Goal: Information Seeking & Learning: Understand process/instructions

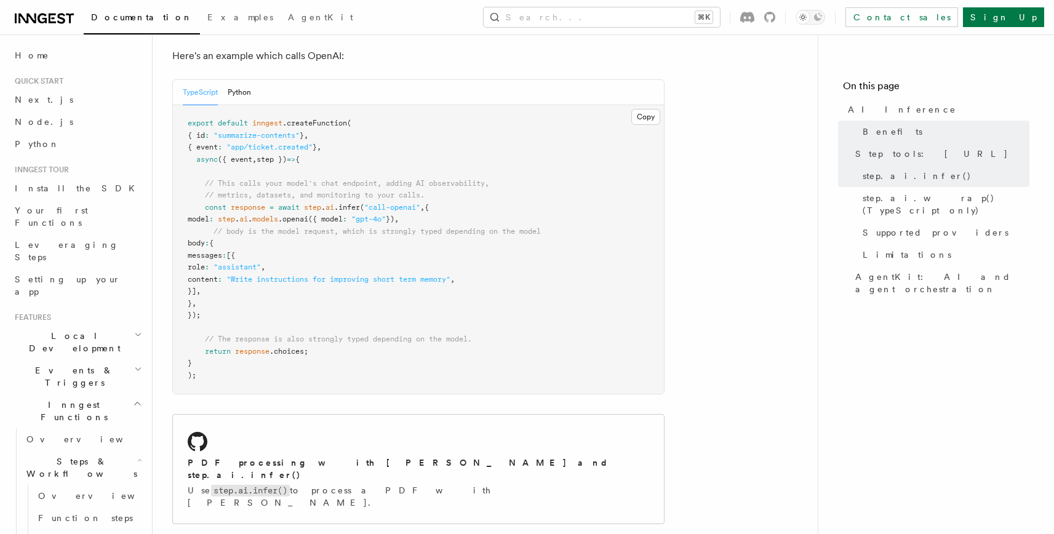
scroll to position [707, 0]
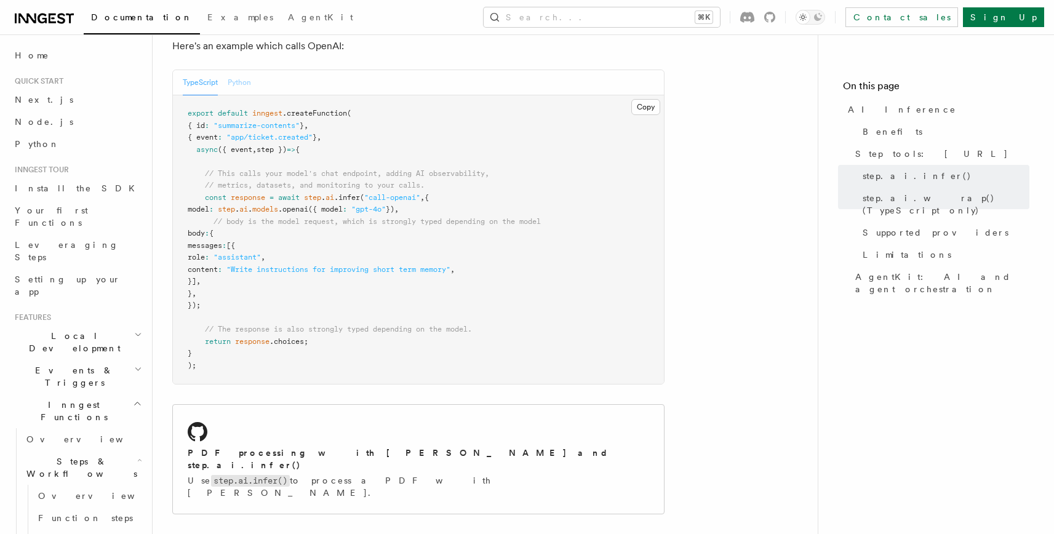
click at [240, 70] on button "Python" at bounding box center [239, 82] width 23 height 25
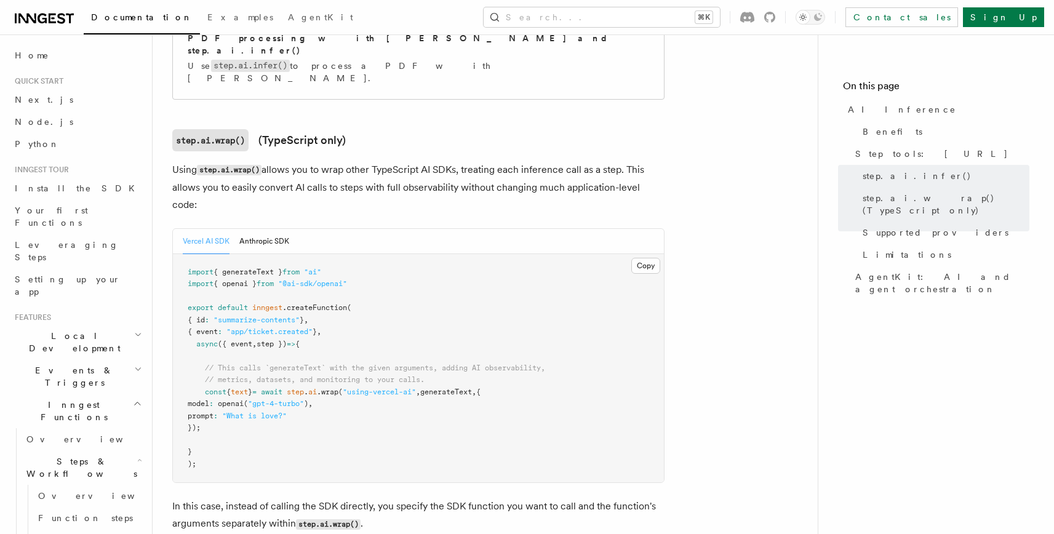
scroll to position [1230, 0]
click at [258, 228] on button "Anthropic SDK" at bounding box center [264, 240] width 50 height 25
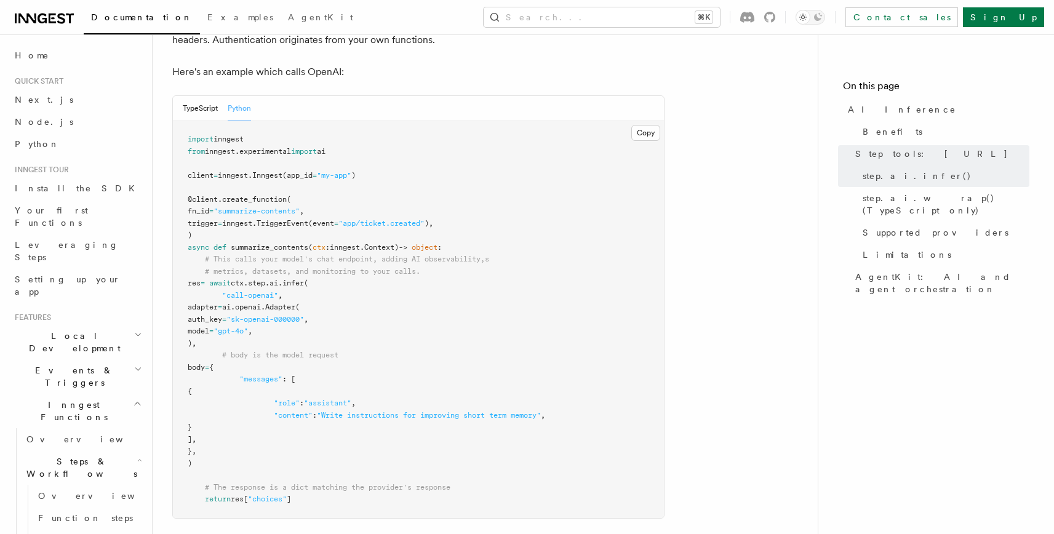
scroll to position [686, 0]
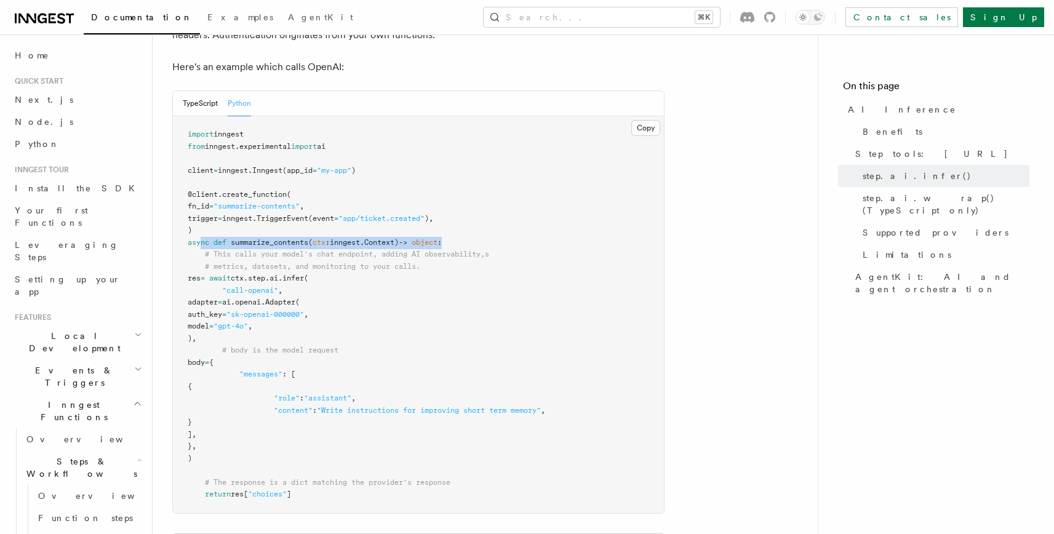
drag, startPoint x: 201, startPoint y: 228, endPoint x: 512, endPoint y: 231, distance: 311.4
click at [512, 231] on pre "import inngest from inngest . experimental import ai client = inngest . Inngest…" at bounding box center [418, 314] width 491 height 397
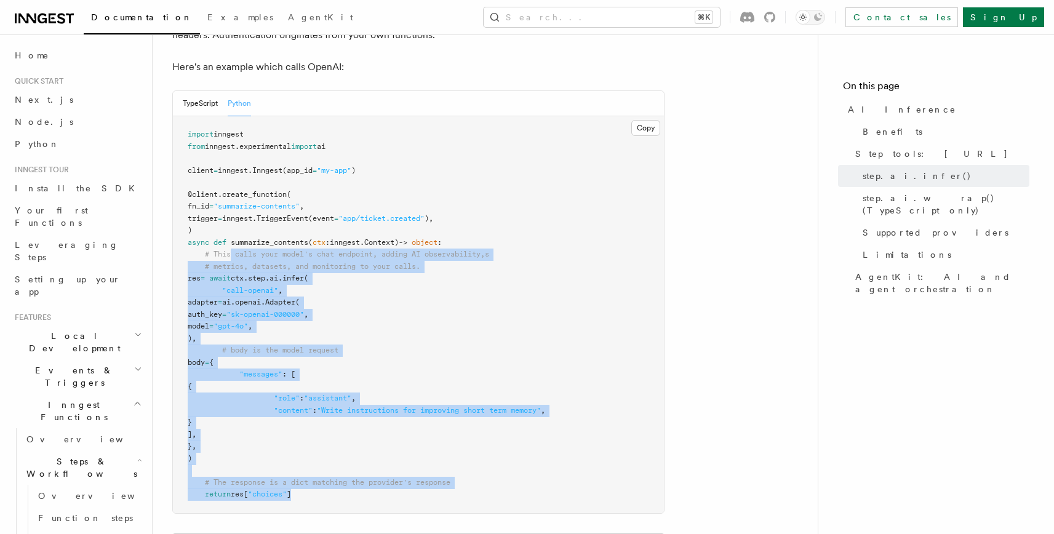
drag, startPoint x: 230, startPoint y: 238, endPoint x: 510, endPoint y: 473, distance: 365.6
click at [508, 476] on pre "import inngest from inngest . experimental import ai client = inngest . Inngest…" at bounding box center [418, 314] width 491 height 397
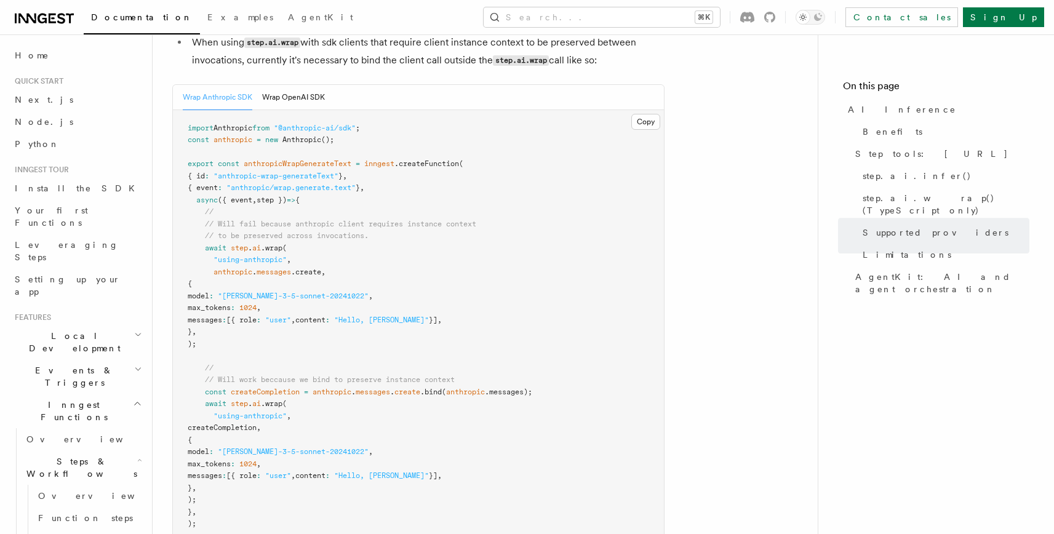
scroll to position [2020, 0]
click at [278, 83] on button "Wrap OpenAI SDK" at bounding box center [293, 95] width 63 height 25
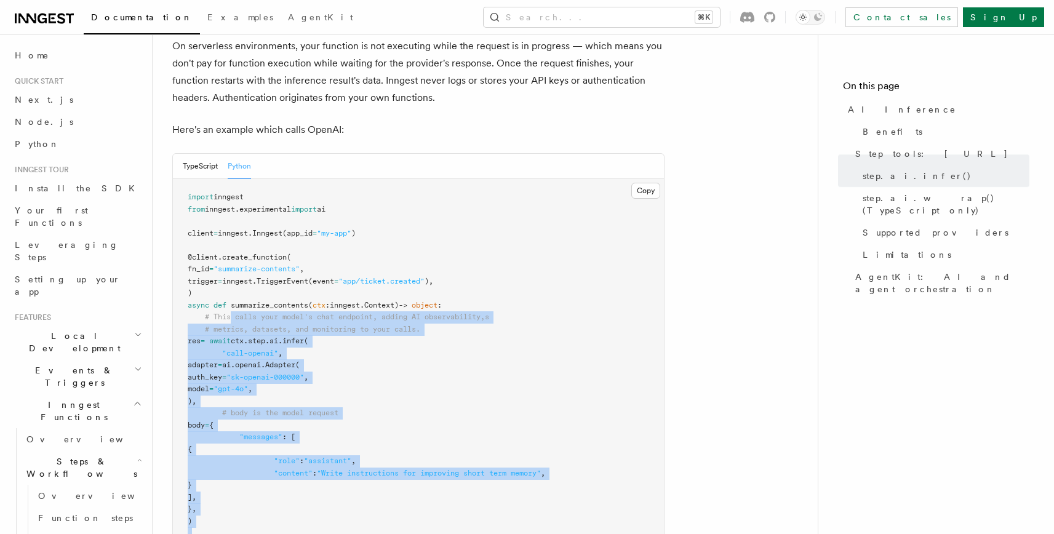
scroll to position [643, 0]
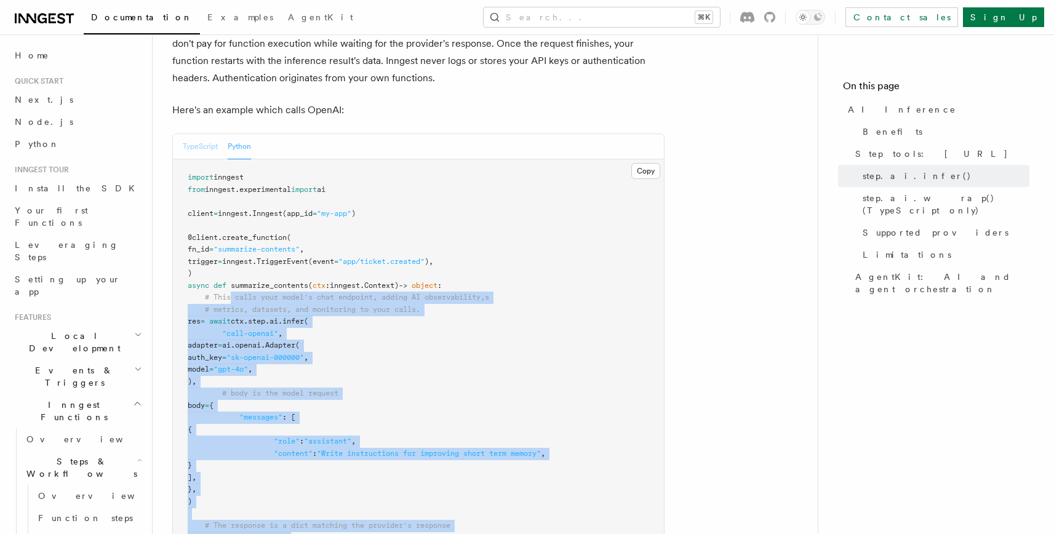
click at [204, 134] on button "TypeScript" at bounding box center [200, 146] width 35 height 25
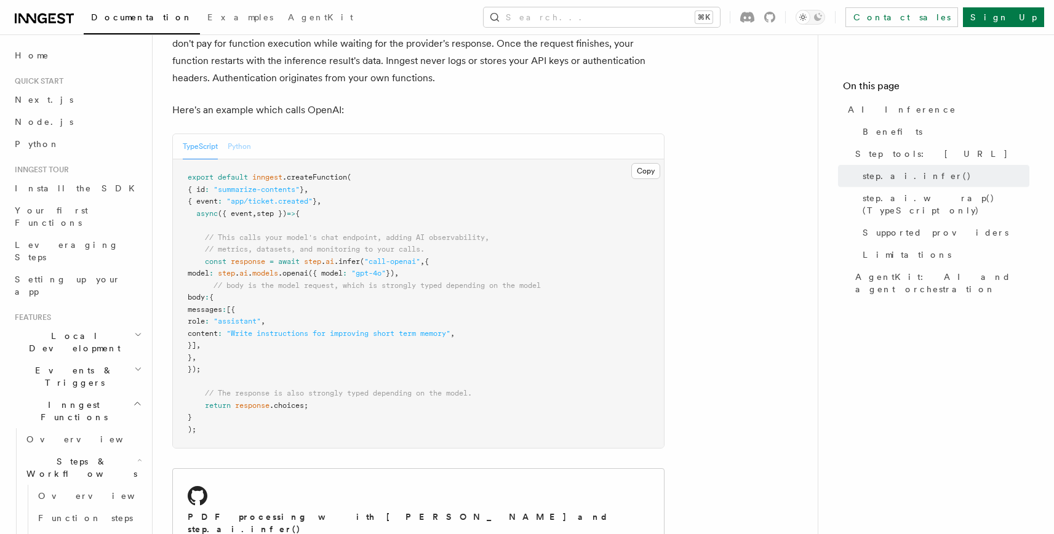
click at [241, 134] on button "Python" at bounding box center [239, 146] width 23 height 25
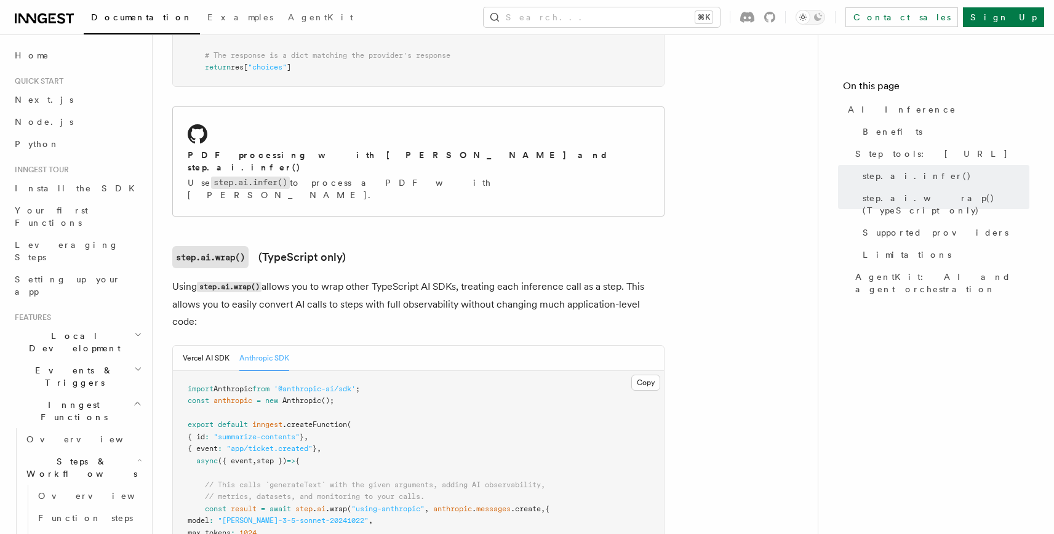
scroll to position [1112, 0]
